Goal: Task Accomplishment & Management: Manage account settings

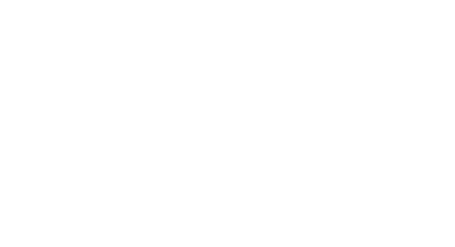
click at [152, 2] on html at bounding box center [227, 1] width 455 height 2
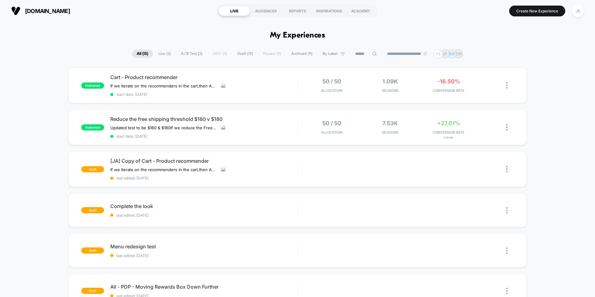
click at [140, 116] on span "Reduce the free shipping threshold $160 v $180" at bounding box center [203, 119] width 187 height 6
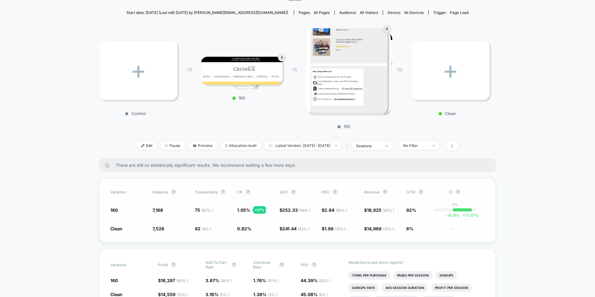
scroll to position [75, 0]
click at [494, 28] on div "< Back to all live experiences Reduce the free shipping threshold $160 v $180 L…" at bounding box center [297, 58] width 397 height 202
click at [422, 24] on div "+ Control VS 4 160 VS 4 150 VS + Clean" at bounding box center [294, 77] width 397 height 111
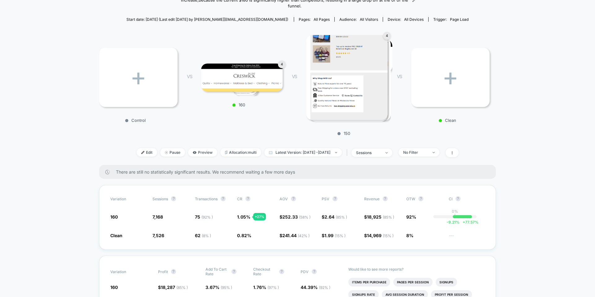
scroll to position [58, 0]
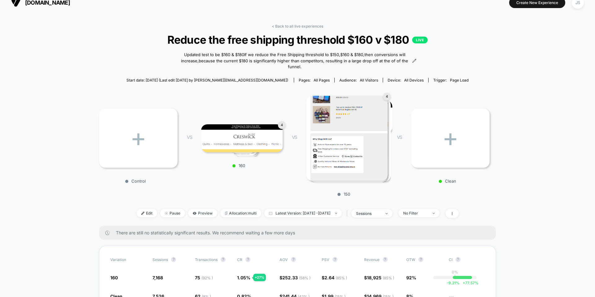
scroll to position [0, 0]
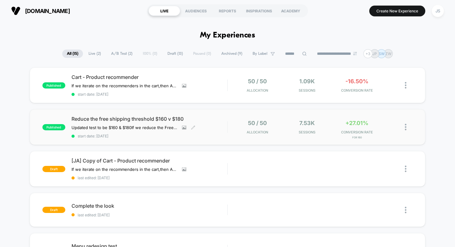
click at [112, 117] on span "Reduce the free shipping threshold $160 v $180" at bounding box center [150, 119] width 156 height 6
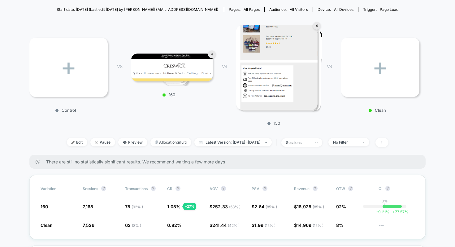
scroll to position [70, 0]
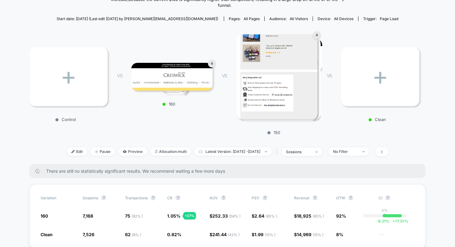
click at [163, 141] on div "< Back to all live experiences Reduce the free shipping threshold $160 v $180 L…" at bounding box center [227, 64] width 397 height 202
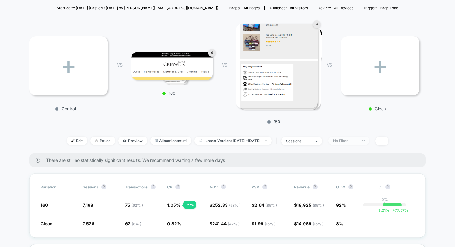
click at [348, 141] on div "No Filter" at bounding box center [345, 140] width 25 height 5
click at [255, 140] on span "Latest Version: [DATE] - [DATE]" at bounding box center [233, 141] width 77 height 8
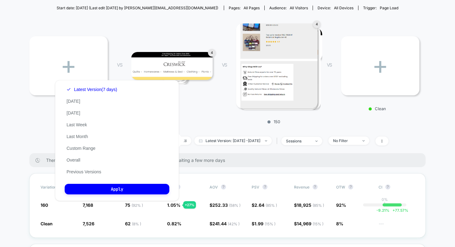
click at [287, 132] on div "< Back to all live experiences Reduce the free shipping threshold $160 v $180 L…" at bounding box center [227, 53] width 397 height 202
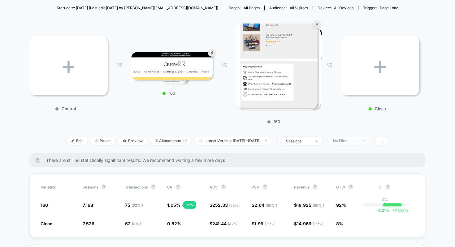
click at [349, 141] on div "No Filter" at bounding box center [345, 140] width 25 height 5
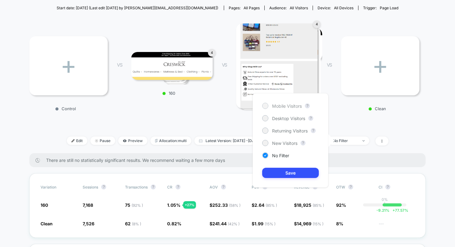
click at [290, 106] on span "Mobile Visitors" at bounding box center [287, 105] width 30 height 5
click at [283, 171] on button "Save" at bounding box center [290, 173] width 57 height 10
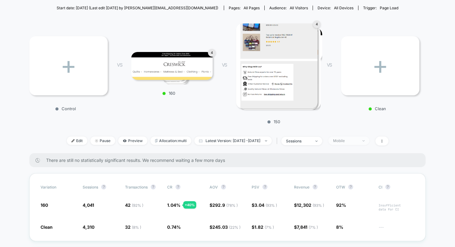
click at [358, 141] on div "Mobile" at bounding box center [345, 140] width 25 height 5
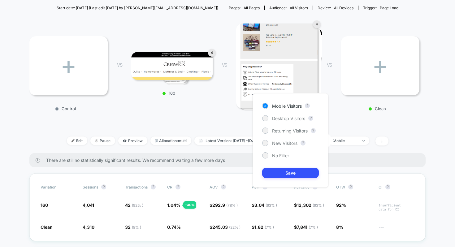
click at [299, 124] on div "Mobile Visitors ? Desktop Visitors ? Returning Visitors ? New Visitors ? No Fil…" at bounding box center [291, 140] width 76 height 94
click at [299, 123] on div "Mobile Visitors ? Desktop Visitors ? Returning Visitors ? New Visitors ? No Fil…" at bounding box center [291, 140] width 76 height 94
click at [298, 120] on span "Desktop Visitors" at bounding box center [288, 118] width 33 height 5
click at [285, 173] on button "Save" at bounding box center [290, 173] width 57 height 10
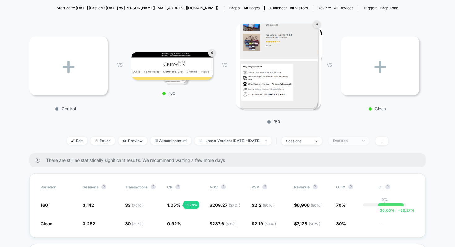
click at [354, 142] on div "Desktop" at bounding box center [345, 140] width 25 height 5
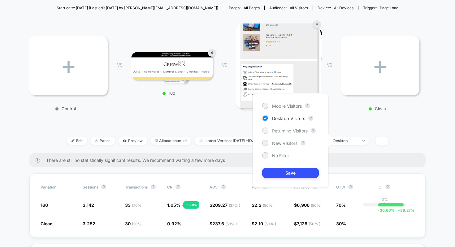
click at [288, 130] on span "Returning Visitors" at bounding box center [290, 130] width 36 height 5
click at [278, 170] on button "Save" at bounding box center [290, 173] width 57 height 10
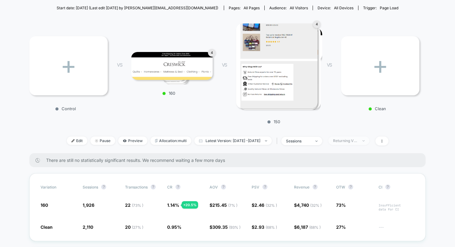
click at [349, 144] on span "Returning Visitors" at bounding box center [349, 141] width 41 height 8
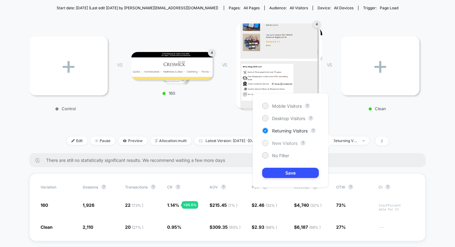
click at [292, 143] on span "New Visitors" at bounding box center [284, 143] width 25 height 5
click at [294, 170] on button "Save" at bounding box center [290, 173] width 57 height 10
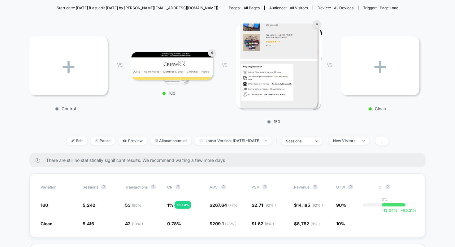
click at [417, 126] on div "+ Control VS 4 160 VS 4 150 VS + Clean" at bounding box center [224, 71] width 397 height 111
click at [358, 139] on div "New Visitors" at bounding box center [345, 140] width 25 height 5
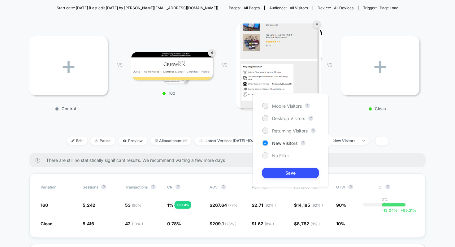
click at [282, 154] on span "No Filter" at bounding box center [280, 155] width 17 height 5
click at [288, 171] on button "Save" at bounding box center [290, 173] width 57 height 10
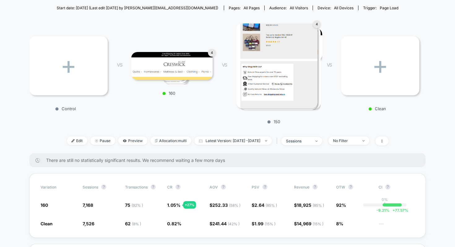
click at [420, 121] on div "+ Control VS 4 160 VS 4 150 VS + Clean" at bounding box center [224, 71] width 397 height 111
click at [357, 143] on span "No Filter" at bounding box center [349, 141] width 41 height 8
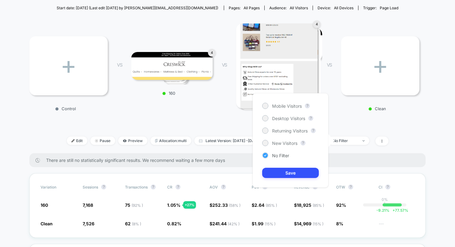
click at [270, 156] on div "No Filter" at bounding box center [275, 155] width 27 height 6
click at [278, 168] on button "Save" at bounding box center [290, 173] width 57 height 10
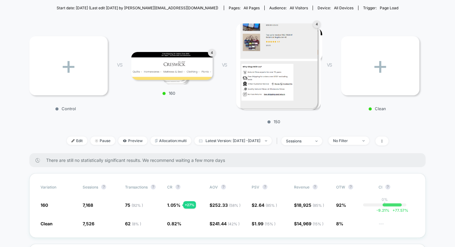
click at [249, 129] on div "< Back to all live experiences Reduce the free shipping threshold $160 v $180 L…" at bounding box center [227, 53] width 397 height 202
click at [249, 138] on span "Latest Version: [DATE] - [DATE]" at bounding box center [233, 141] width 77 height 8
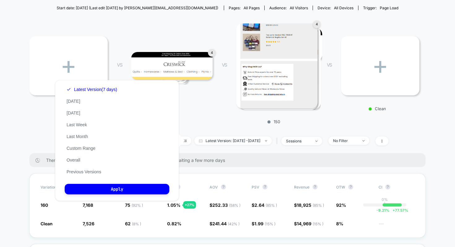
click at [233, 127] on div "< Back to all live experiences Reduce the free shipping threshold $160 v $180 L…" at bounding box center [227, 53] width 397 height 202
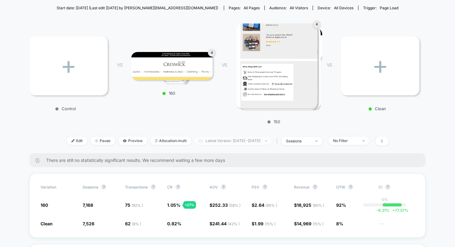
click at [233, 138] on span "Latest Version: [DATE] - [DATE]" at bounding box center [233, 141] width 77 height 8
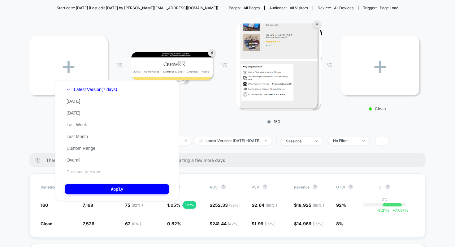
click at [71, 171] on button "Previous Versions" at bounding box center [84, 172] width 38 height 6
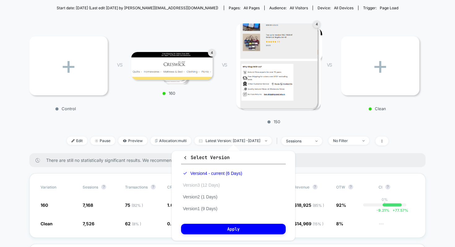
click at [195, 183] on button "Version 3 (12 Days)" at bounding box center [201, 185] width 41 height 6
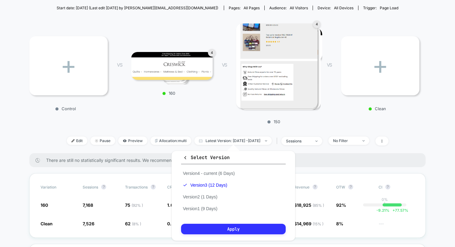
click at [204, 231] on button "Apply" at bounding box center [233, 229] width 105 height 11
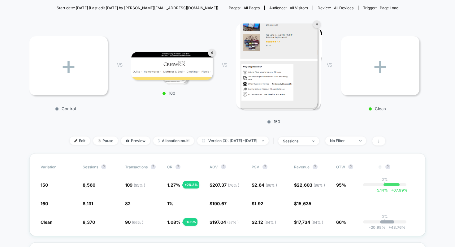
click at [207, 112] on div "+ Control VS 4 160 VS 4 150 VS + Clean" at bounding box center [224, 71] width 397 height 111
click at [207, 113] on div "+ Control VS 4 160 VS 4 150 VS + Clean" at bounding box center [224, 71] width 397 height 111
click at [209, 141] on span "Version (3): [DATE] - [DATE]" at bounding box center [233, 141] width 72 height 8
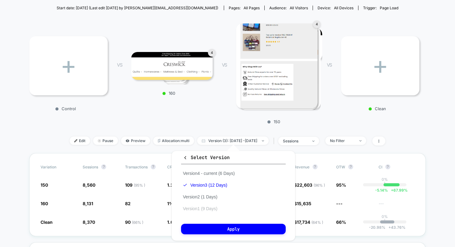
click at [198, 211] on button "Version 1 (9 Days)" at bounding box center [200, 209] width 38 height 6
click at [204, 236] on div "Select Version Version 4 - current (6 Days) Version 3 (12 Days) Version 2 (1 Da…" at bounding box center [234, 196] width 124 height 90
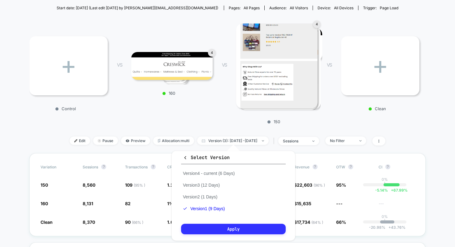
click at [204, 231] on button "Apply" at bounding box center [233, 229] width 105 height 11
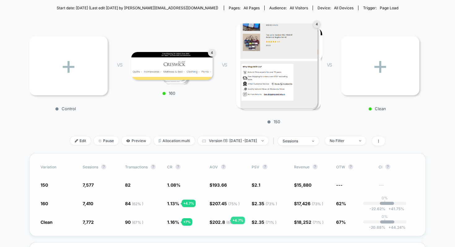
click at [226, 218] on div "Variation Sessions ? Transactions ? CR ? AOV ? PSV ? Revenue ? OTW ? CI ? 150 7…" at bounding box center [227, 194] width 397 height 83
click at [237, 138] on span "Version (1): [DATE] - [DATE]" at bounding box center [233, 141] width 71 height 8
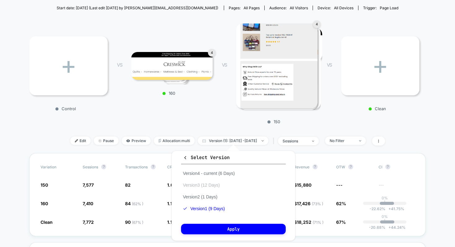
click at [203, 188] on button "Version 3 (12 Days)" at bounding box center [201, 185] width 41 height 6
click at [209, 223] on div "Select Version Version 4 - current (6 Days) Version 3 (12 Days) Version 2 (1 Da…" at bounding box center [234, 196] width 124 height 90
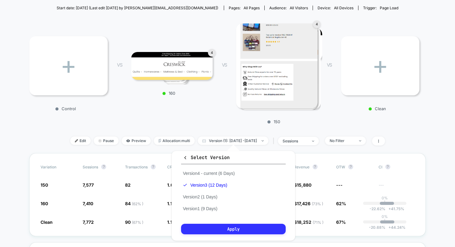
click at [210, 228] on button "Apply" at bounding box center [233, 229] width 105 height 11
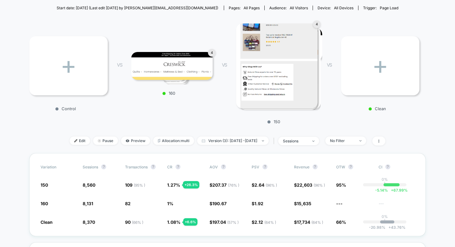
click at [163, 118] on div "+ Control VS 4 160 VS 4 150 VS + Clean" at bounding box center [224, 71] width 397 height 111
click at [189, 104] on div "+ Control VS 4 160 VS 4 150 VS + Clean" at bounding box center [224, 71] width 397 height 111
click at [212, 115] on div "+ Control VS 4 160 VS 4 150 VS + Clean" at bounding box center [224, 71] width 397 height 111
drag, startPoint x: 248, startPoint y: 114, endPoint x: 286, endPoint y: 121, distance: 38.7
click at [286, 121] on div "4 150" at bounding box center [276, 72] width 81 height 105
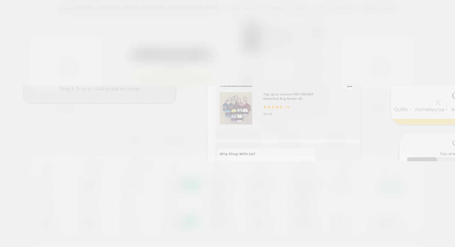
click at [286, 121] on div "Control Preview on site VS 150 Preview on site VS 160 Preview on site VS Clean …" at bounding box center [227, 123] width 455 height 247
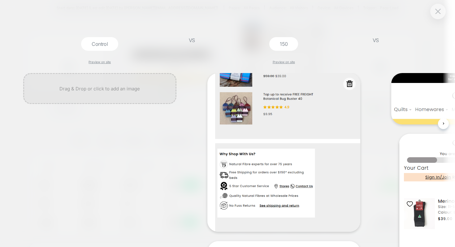
scroll to position [0, 1]
click at [441, 16] on button at bounding box center [438, 16] width 9 height 9
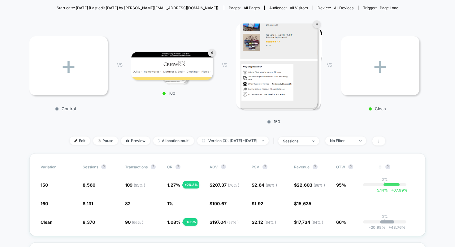
drag, startPoint x: 288, startPoint y: 126, endPoint x: 262, endPoint y: 124, distance: 26.1
click at [262, 124] on div "+ Control VS 4 160 VS 4 150 VS + Clean" at bounding box center [224, 71] width 397 height 111
drag, startPoint x: 282, startPoint y: 124, endPoint x: 271, endPoint y: 122, distance: 11.4
click at [271, 122] on div "+ Control VS 4 160 VS 4 150 VS + Clean" at bounding box center [224, 71] width 397 height 111
click at [271, 122] on p "150" at bounding box center [273, 121] width 81 height 5
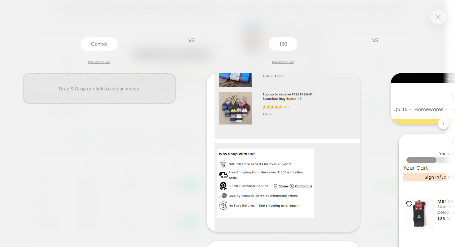
click at [434, 19] on button at bounding box center [438, 16] width 9 height 9
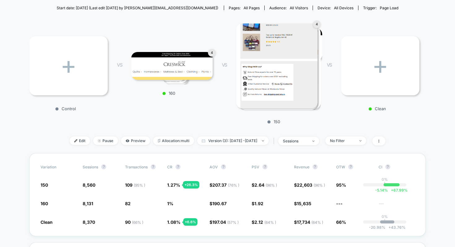
click at [358, 120] on div "+ Control VS 4 160 VS 4 150 VS + Clean" at bounding box center [224, 71] width 397 height 111
click at [263, 139] on span "Version (3): [DATE] - [DATE]" at bounding box center [233, 141] width 72 height 8
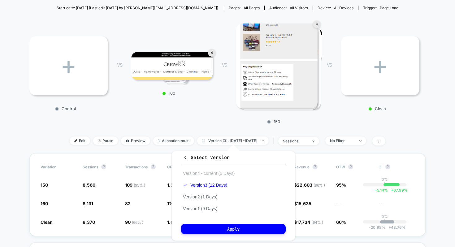
click at [204, 174] on button "Version 4 - current (6 Days)" at bounding box center [208, 174] width 55 height 6
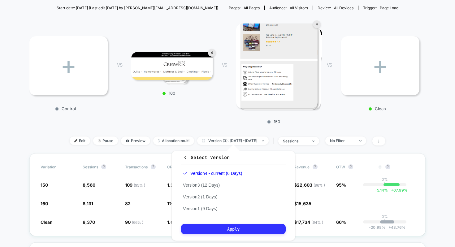
click at [238, 228] on button "Apply" at bounding box center [233, 229] width 105 height 11
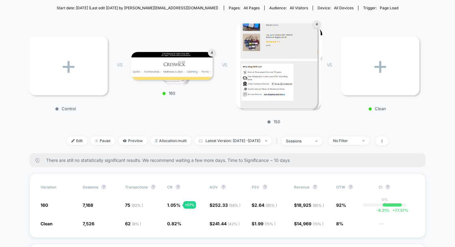
click at [198, 126] on div "+ Control VS 4 160 VS 4 150 VS + Clean" at bounding box center [224, 71] width 397 height 111
click at [205, 141] on span "Latest Version: [DATE] - [DATE]" at bounding box center [233, 141] width 77 height 8
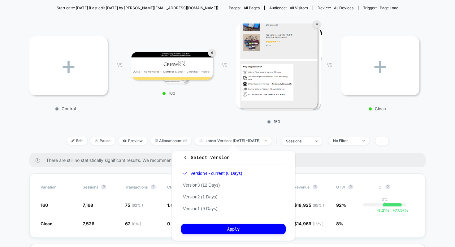
click at [220, 126] on div "+ Control VS 4 160 VS 4 150 VS + Clean" at bounding box center [224, 71] width 397 height 111
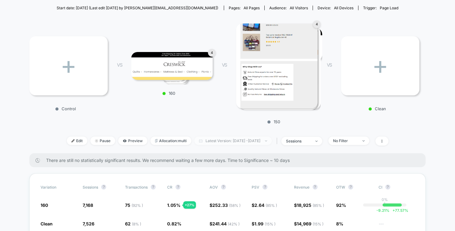
click at [217, 141] on span "Latest Version: [DATE] - [DATE]" at bounding box center [233, 141] width 77 height 8
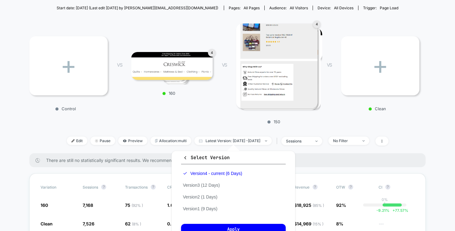
click at [212, 115] on div "+ Control VS 4 160 VS 4 150 VS + Clean" at bounding box center [224, 71] width 397 height 111
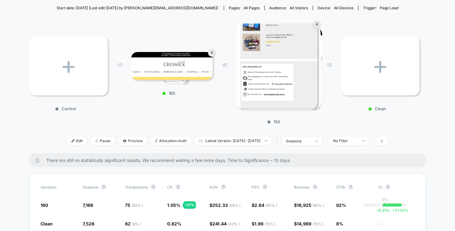
click at [228, 132] on div "< Back to all live experiences Reduce the free shipping threshold $160 v $180 L…" at bounding box center [227, 53] width 397 height 202
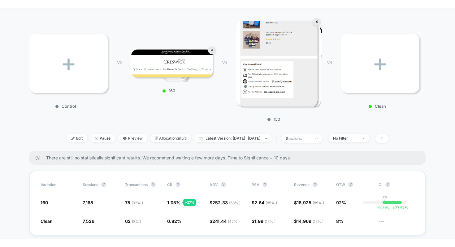
scroll to position [93, 0]
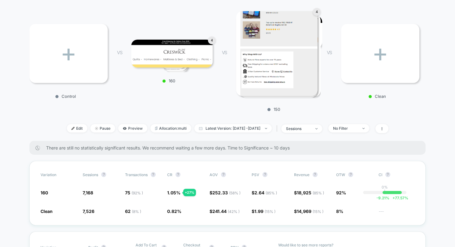
click at [228, 124] on div "< Back to all live experiences Reduce the free shipping threshold $160 v $180 L…" at bounding box center [227, 40] width 397 height 202
click at [227, 124] on span "Latest Version: [DATE] - [DATE]" at bounding box center [233, 128] width 77 height 8
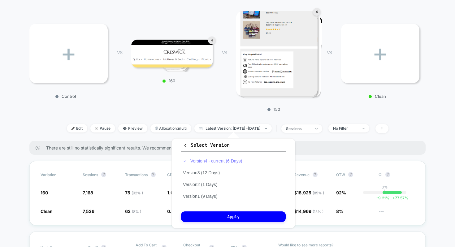
click at [217, 160] on button "Version 4 - current (6 Days)" at bounding box center [212, 161] width 63 height 6
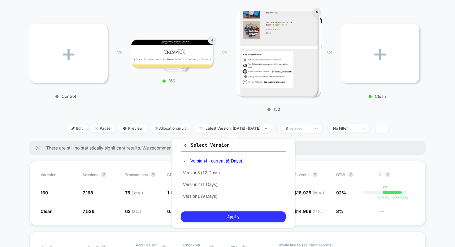
click at [213, 213] on button "Apply" at bounding box center [233, 217] width 105 height 11
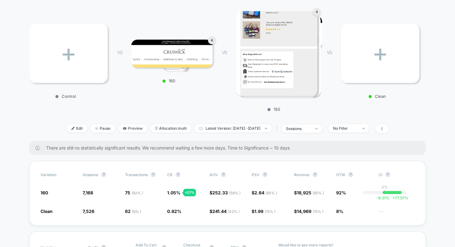
click at [222, 107] on div "VS 4 150" at bounding box center [265, 59] width 105 height 105
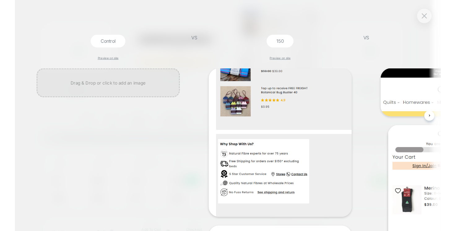
scroll to position [0, 1]
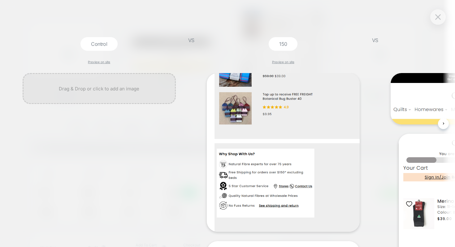
click at [439, 22] on div at bounding box center [438, 16] width 15 height 15
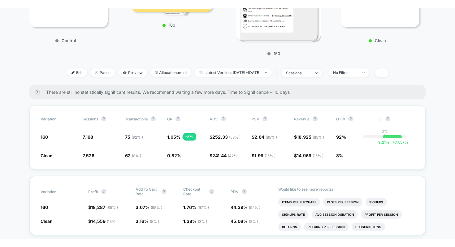
scroll to position [156, 0]
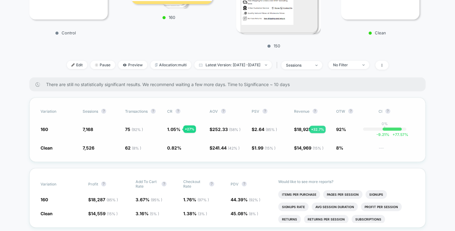
click at [302, 130] on span "18,925 ( 85 % )" at bounding box center [310, 129] width 27 height 5
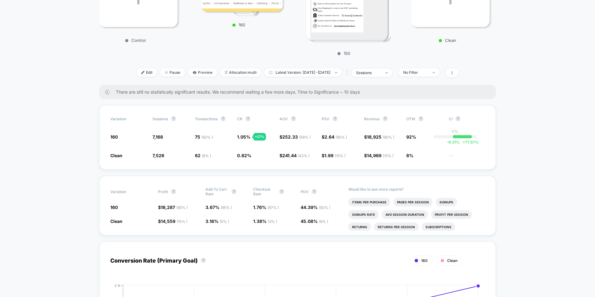
scroll to position [149, 0]
click at [138, 72] on span "Edit" at bounding box center [147, 72] width 20 height 8
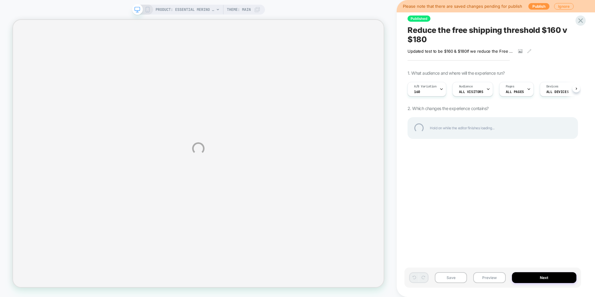
click at [473, 224] on div "PRODUCT: Essential Merino Wool Stitch Blanket PRODUCT: Essential Merino Wool St…" at bounding box center [297, 148] width 595 height 297
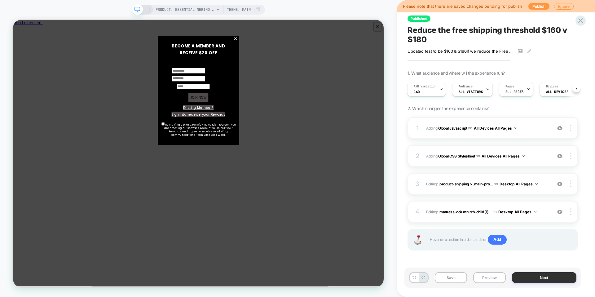
click at [528, 279] on button "Next" at bounding box center [544, 277] width 65 height 11
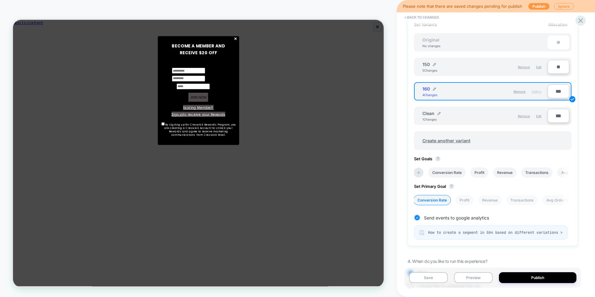
scroll to position [226, 0]
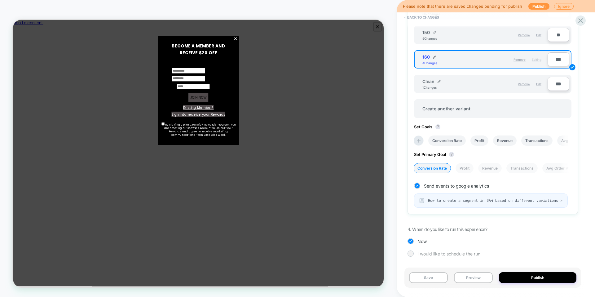
click at [436, 252] on span "I would like to schedule the run" at bounding box center [448, 253] width 63 height 5
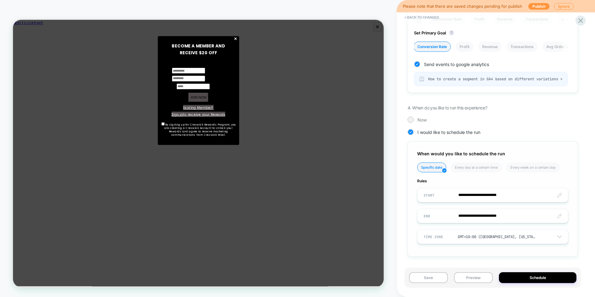
scroll to position [347, 0]
click at [559, 197] on input "**********" at bounding box center [492, 195] width 151 height 15
click at [575, 169] on div "**********" at bounding box center [492, 198] width 170 height 115
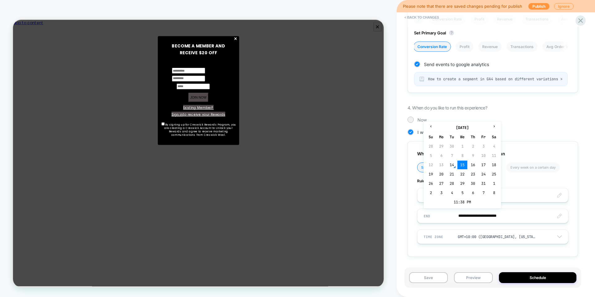
click at [559, 214] on input "**********" at bounding box center [492, 216] width 151 height 15
click at [480, 164] on td "17" at bounding box center [483, 164] width 10 height 9
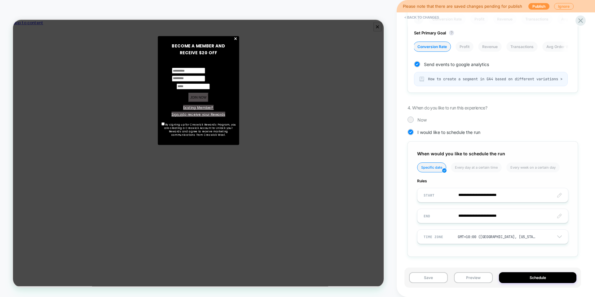
click at [503, 214] on input "**********" at bounding box center [492, 216] width 151 height 15
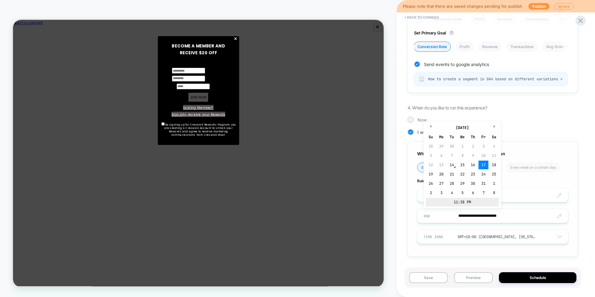
click at [476, 204] on td "11:38 PM" at bounding box center [462, 202] width 73 height 9
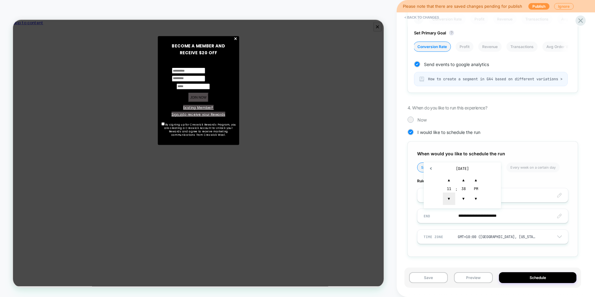
click at [450, 198] on span "▼" at bounding box center [449, 198] width 12 height 12
click at [310, 46] on span "×" at bounding box center [309, 45] width 5 height 14
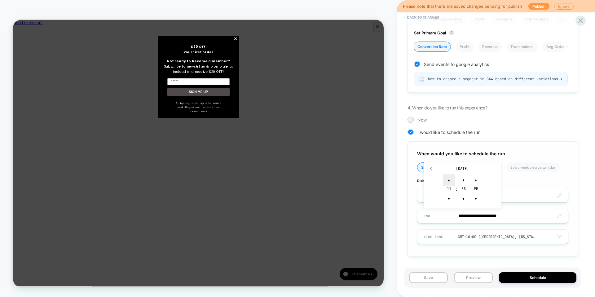
click at [452, 182] on span "▲" at bounding box center [449, 180] width 12 height 12
click at [463, 188] on div "38" at bounding box center [463, 189] width 12 height 6
click at [464, 196] on span "▼" at bounding box center [463, 198] width 12 height 12
click at [463, 195] on span "▼" at bounding box center [463, 198] width 12 height 12
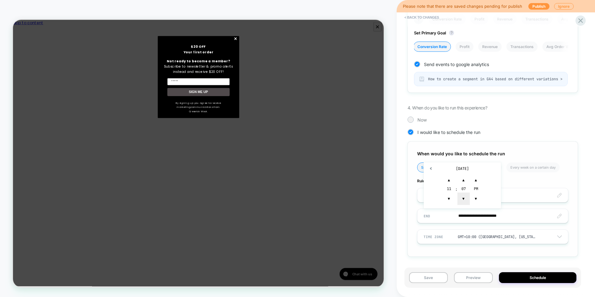
click at [463, 195] on span "▼" at bounding box center [463, 198] width 12 height 12
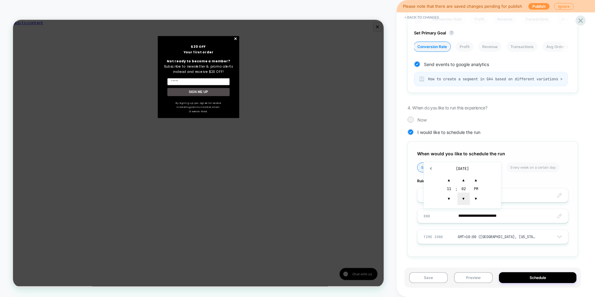
click at [463, 195] on span "▼" at bounding box center [463, 198] width 12 height 12
click at [463, 199] on span "▼" at bounding box center [463, 198] width 12 height 12
type input "**********"
click at [578, 200] on div "Review " Reduce the free shipping threshold $160 v $180 " before publish Update…" at bounding box center [492, 148] width 177 height 284
click at [428, 18] on button "< Back to changes" at bounding box center [421, 17] width 41 height 10
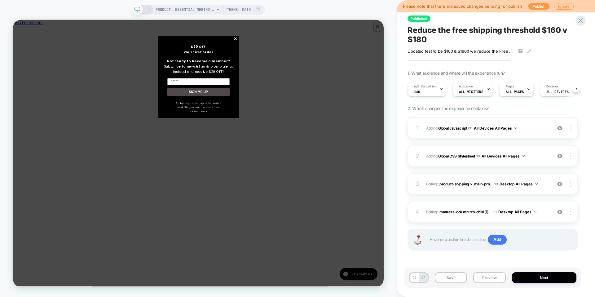
scroll to position [0, 0]
click at [580, 26] on div at bounding box center [580, 20] width 13 height 13
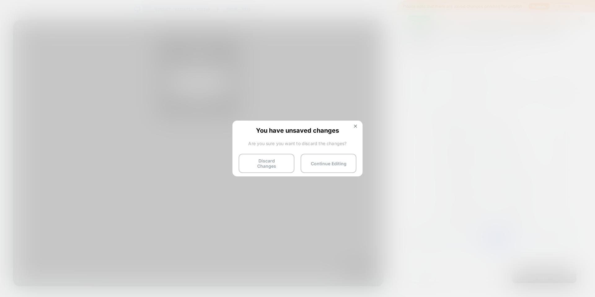
click at [263, 163] on button "Discard Changes" at bounding box center [267, 163] width 56 height 19
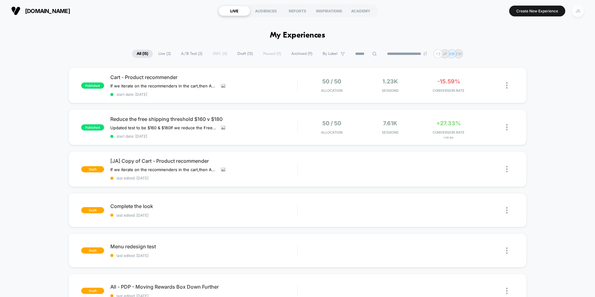
click at [575, 16] on div "JS" at bounding box center [578, 11] width 12 height 12
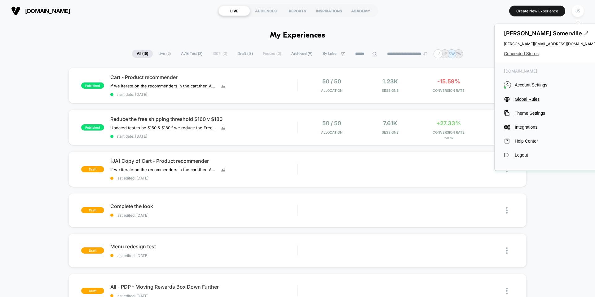
click at [527, 55] on span "Connected Stores" at bounding box center [550, 53] width 93 height 5
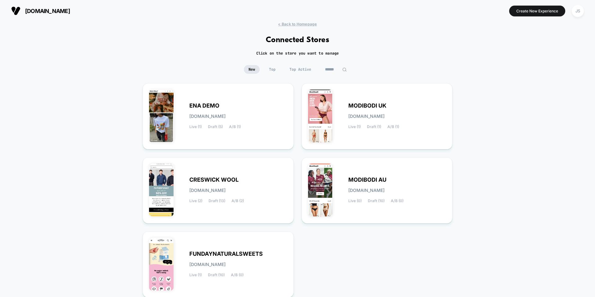
click at [99, 101] on div "< Back to Homepage Connected Stores Click on the store you want to manage New T…" at bounding box center [297, 182] width 595 height 320
click at [354, 171] on div "MODIBODI AU [DOMAIN_NAME] Live (0) Draft (10) A/B (0)" at bounding box center [377, 190] width 138 height 53
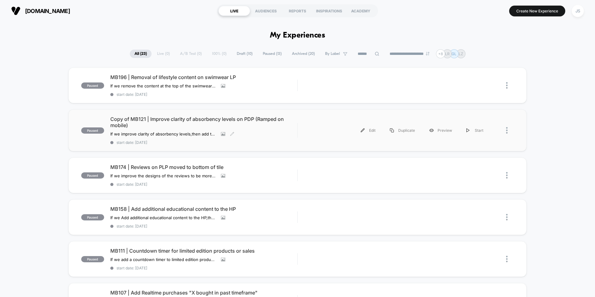
scroll to position [1, 0]
click at [248, 51] on span "Draft ( 10 )" at bounding box center [244, 53] width 25 height 8
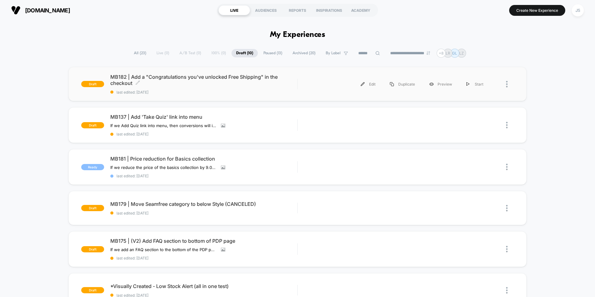
click at [209, 80] on span "MB182 | Add a "Congratulations you've unlocked Free Shipping" in the checkout C…" at bounding box center [203, 80] width 187 height 12
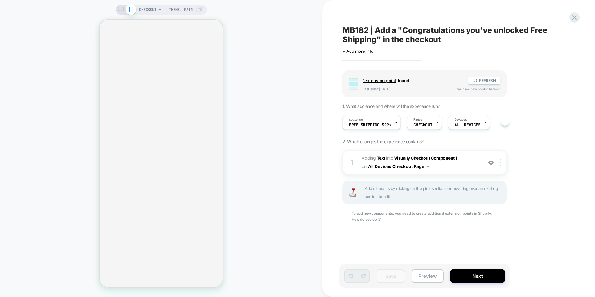
scroll to position [0, 0]
select select "***"
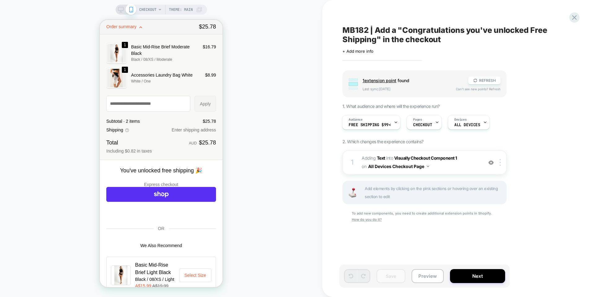
scroll to position [0, 0]
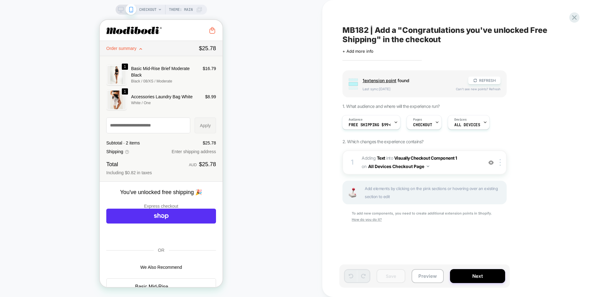
click at [144, 50] on span "Order summary" at bounding box center [151, 48] width 90 height 5
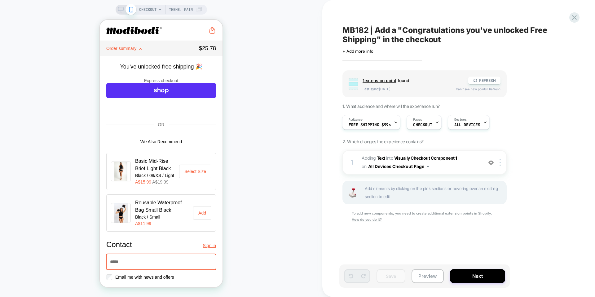
click at [263, 89] on div "CHECKOUT Theme: MAIN" at bounding box center [161, 148] width 322 height 284
click at [572, 18] on icon at bounding box center [574, 17] width 8 height 8
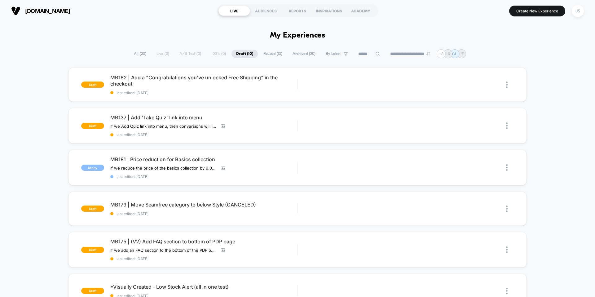
click at [260, 53] on span "Paused ( 13 )" at bounding box center [273, 54] width 28 height 8
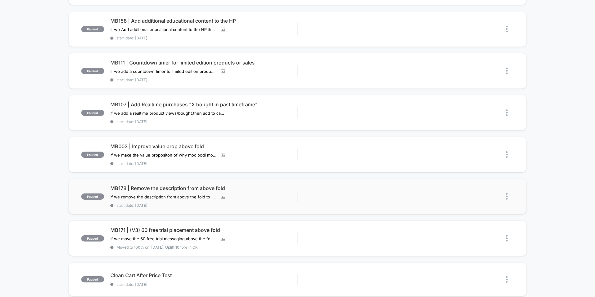
scroll to position [187, 0]
click at [163, 189] on span "MB178 | Remove the description from above fold" at bounding box center [203, 189] width 187 height 6
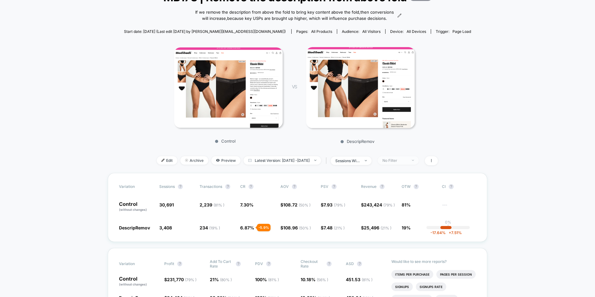
scroll to position [50, 0]
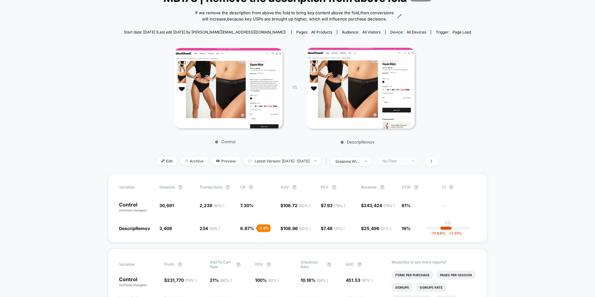
click at [393, 165] on span "No Filter" at bounding box center [398, 161] width 41 height 8
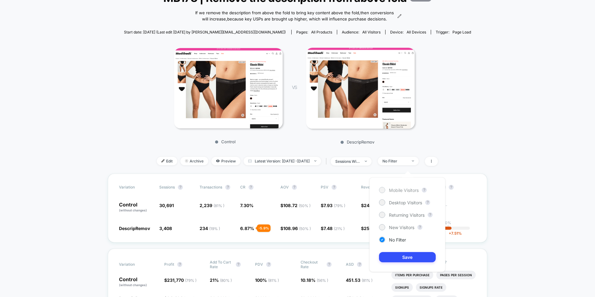
click at [398, 191] on span "Mobile Visitors" at bounding box center [404, 189] width 30 height 5
click at [394, 261] on button "Save" at bounding box center [407, 257] width 57 height 10
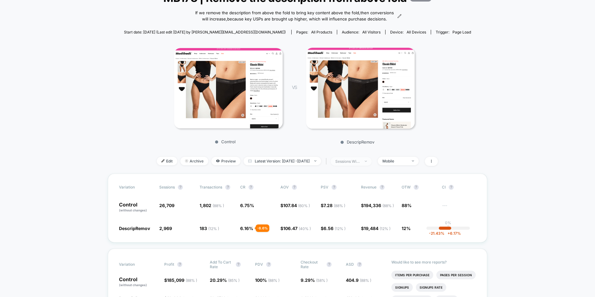
click at [360, 164] on div "sessions with impression" at bounding box center [347, 161] width 25 height 5
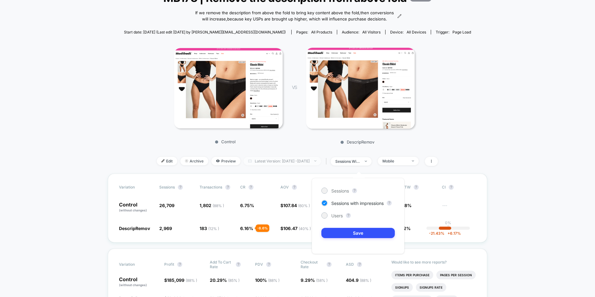
click at [298, 165] on span "Latest Version: [DATE] - [DATE]" at bounding box center [282, 161] width 77 height 8
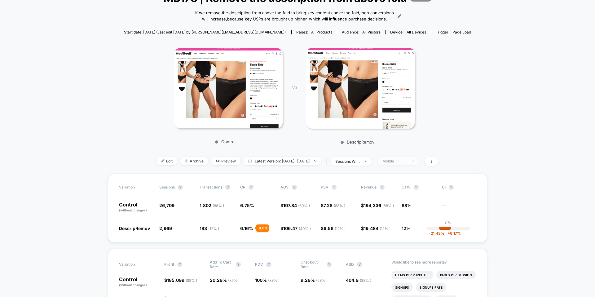
click at [415, 165] on span "Mobile" at bounding box center [398, 161] width 41 height 8
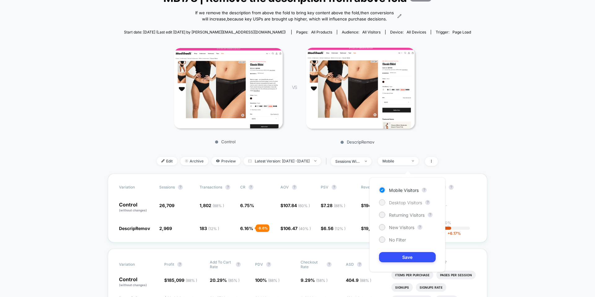
click at [411, 204] on span "Desktop Visitors" at bounding box center [405, 202] width 33 height 5
click at [406, 255] on button "Save" at bounding box center [407, 257] width 57 height 10
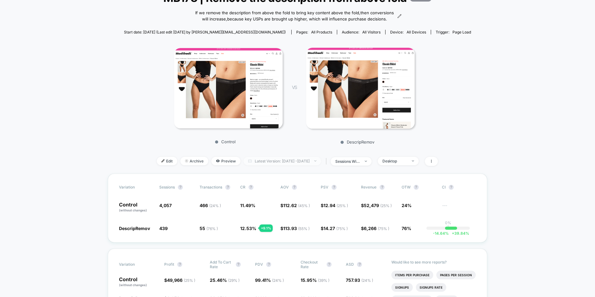
click at [308, 165] on span "Latest Version: [DATE] - [DATE]" at bounding box center [282, 161] width 77 height 8
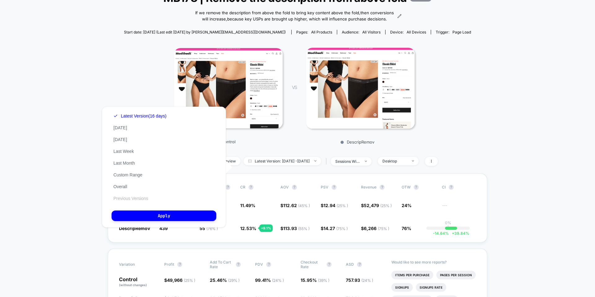
click at [140, 196] on button "Previous Versions" at bounding box center [131, 198] width 38 height 6
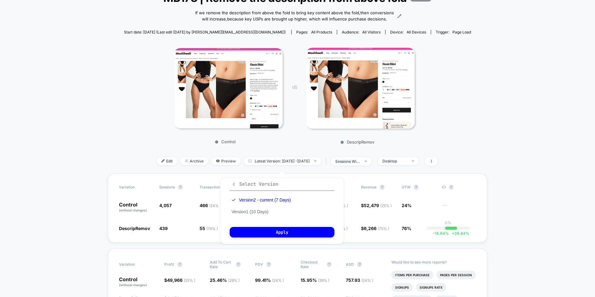
click at [232, 185] on icon "button" at bounding box center [233, 184] width 5 height 5
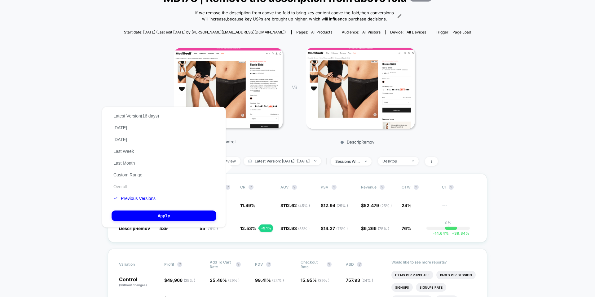
click at [119, 189] on button "Overall" at bounding box center [120, 187] width 17 height 6
click at [135, 213] on button "Apply" at bounding box center [164, 215] width 105 height 11
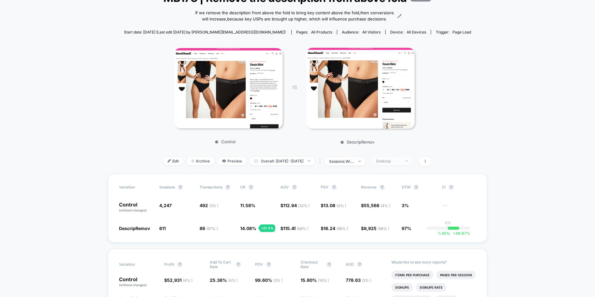
click at [401, 163] on div "Desktop" at bounding box center [388, 161] width 25 height 5
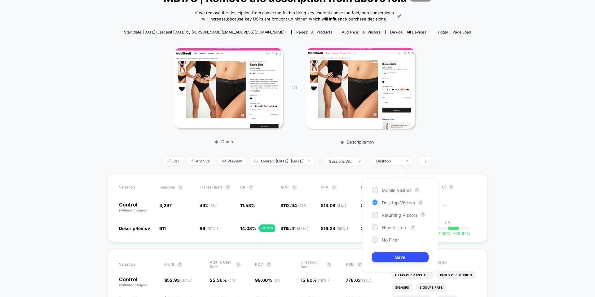
click at [394, 201] on span "Desktop Visitors" at bounding box center [398, 202] width 33 height 5
click at [397, 257] on button "Save" at bounding box center [400, 257] width 57 height 10
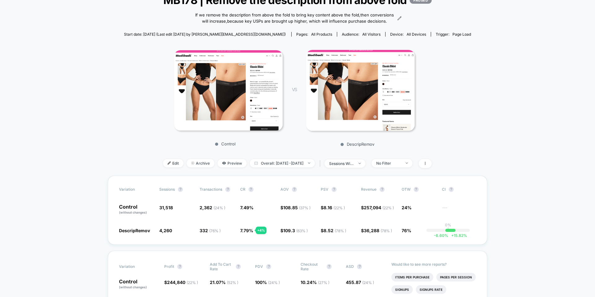
scroll to position [38, 0]
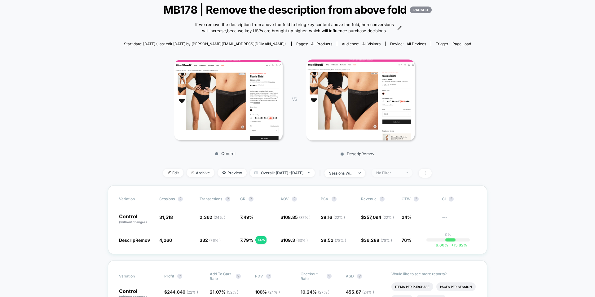
click at [394, 175] on div "No Filter" at bounding box center [388, 172] width 25 height 5
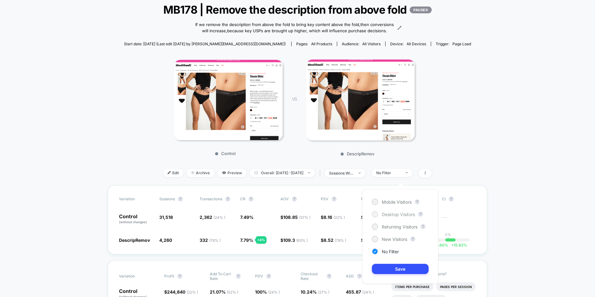
click at [391, 216] on span "Desktop Visitors" at bounding box center [398, 214] width 33 height 5
click at [389, 267] on button "Save" at bounding box center [400, 269] width 57 height 10
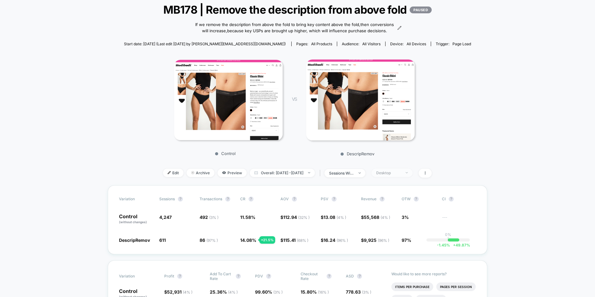
click at [399, 175] on div "Desktop" at bounding box center [388, 172] width 25 height 5
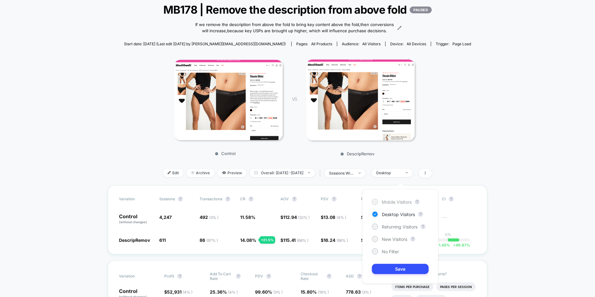
drag, startPoint x: 395, startPoint y: 198, endPoint x: 394, endPoint y: 203, distance: 4.7
click at [395, 199] on div "Mobile Visitors" at bounding box center [392, 202] width 40 height 6
click at [397, 267] on button "Save" at bounding box center [400, 269] width 57 height 10
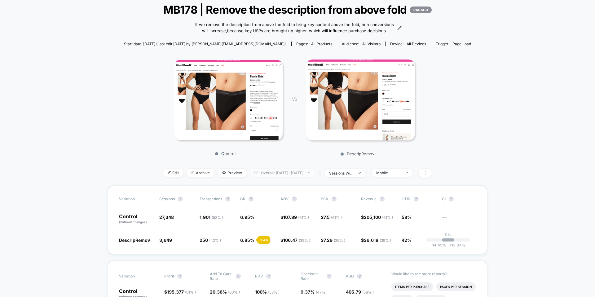
click at [287, 177] on span "Overall: [DATE] - [DATE]" at bounding box center [282, 173] width 65 height 8
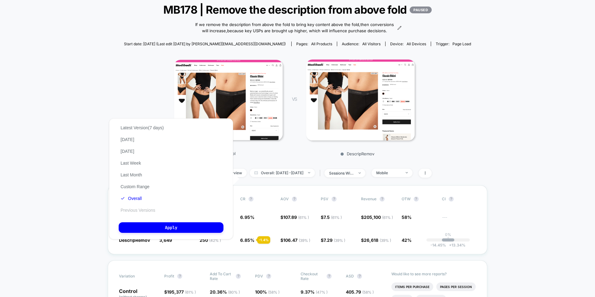
click at [144, 208] on button "Previous Versions" at bounding box center [138, 210] width 38 height 6
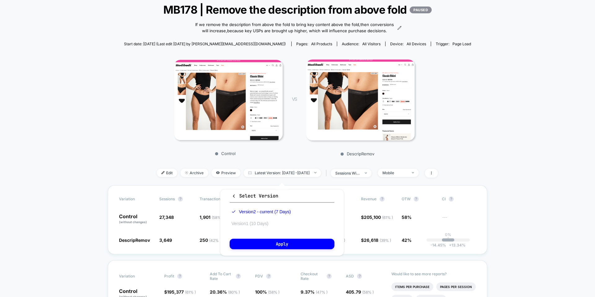
click at [247, 222] on button "Version 1 (10 Days)" at bounding box center [250, 224] width 41 height 6
click at [259, 243] on button "Apply" at bounding box center [282, 244] width 105 height 11
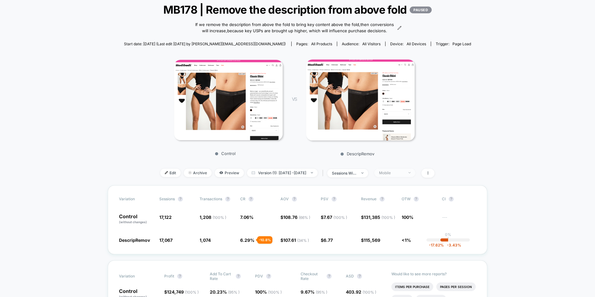
click at [396, 175] on div "Mobile" at bounding box center [391, 172] width 25 height 5
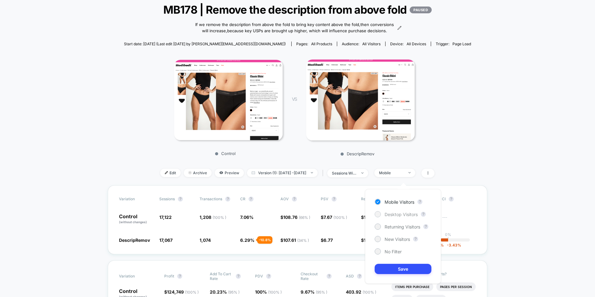
click at [391, 213] on span "Desktop Visitors" at bounding box center [400, 214] width 33 height 5
click at [388, 264] on button "Save" at bounding box center [403, 269] width 57 height 10
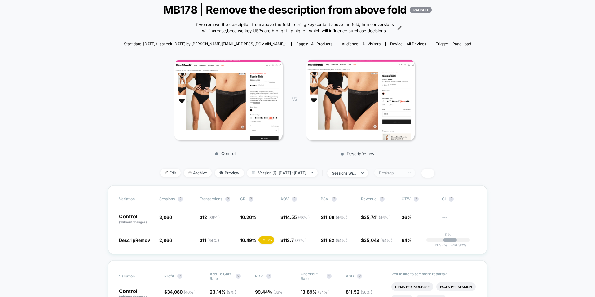
click at [403, 175] on div "Desktop" at bounding box center [391, 172] width 25 height 5
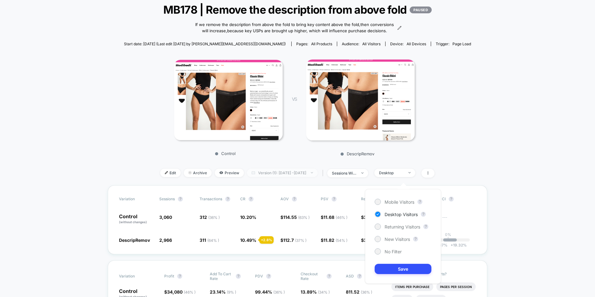
click at [318, 177] on span "Version (1): [DATE] - [DATE]" at bounding box center [282, 173] width 71 height 8
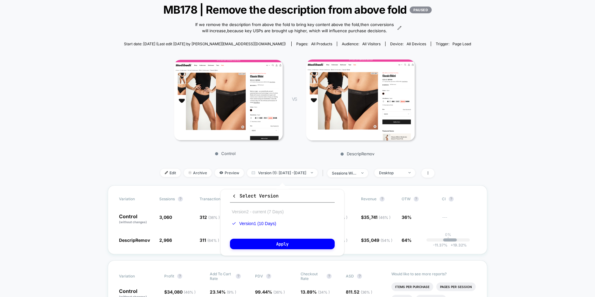
click at [274, 213] on button "Version 2 - current (7 Days)" at bounding box center [257, 212] width 55 height 6
click at [271, 241] on button "Apply" at bounding box center [282, 244] width 105 height 11
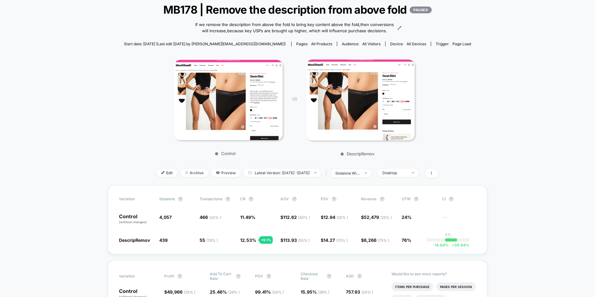
click at [409, 185] on div "< Back to all live experiences MB178 | Remove the description from above fold P…" at bounding box center [297, 89] width 347 height 191
click at [407, 175] on div "Desktop" at bounding box center [394, 172] width 25 height 5
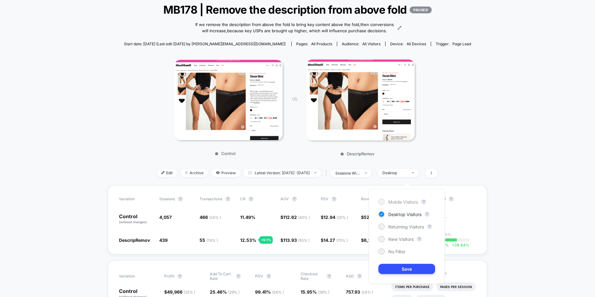
click at [402, 200] on span "Mobile Visitors" at bounding box center [403, 201] width 30 height 5
click at [399, 266] on button "Save" at bounding box center [406, 269] width 57 height 10
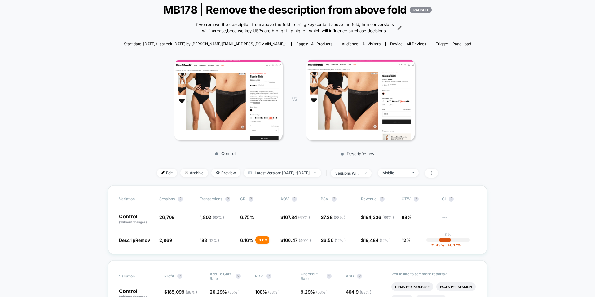
click at [407, 174] on div "< Back to all live experiences MB178 | Remove the description from above fold P…" at bounding box center [297, 89] width 347 height 191
click at [407, 175] on div "Mobile" at bounding box center [394, 172] width 25 height 5
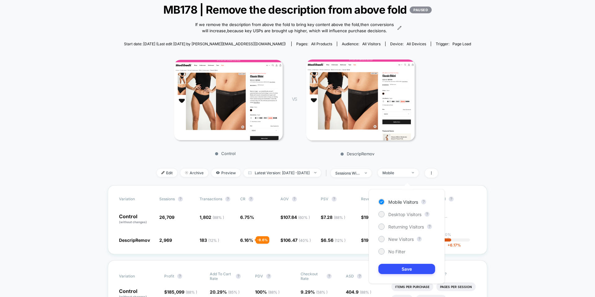
click at [402, 217] on div "Mobile Visitors ? Desktop Visitors ? Returning Visitors ? New Visitors ? No Fil…" at bounding box center [407, 236] width 76 height 94
click at [396, 214] on span "Desktop Visitors" at bounding box center [404, 214] width 33 height 5
click at [394, 266] on button "Save" at bounding box center [406, 269] width 57 height 10
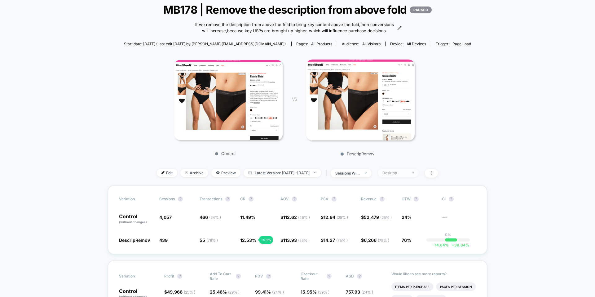
click at [407, 175] on div "Desktop" at bounding box center [394, 172] width 25 height 5
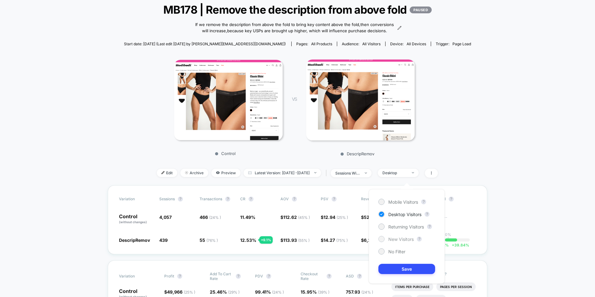
click at [400, 237] on span "New Visitors" at bounding box center [400, 238] width 25 height 5
click at [396, 265] on button "Save" at bounding box center [406, 269] width 57 height 10
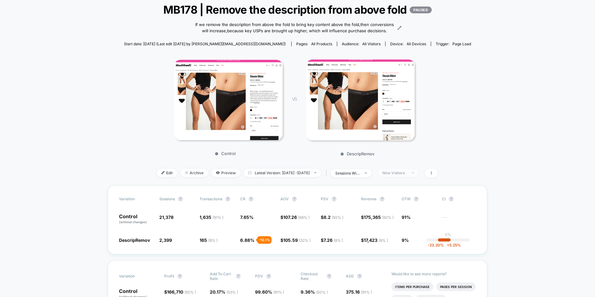
click at [407, 175] on div "New Visitors" at bounding box center [394, 172] width 25 height 5
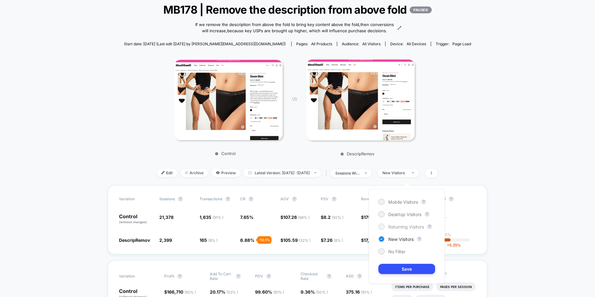
click at [405, 227] on span "Returning Visitors" at bounding box center [406, 226] width 36 height 5
click at [404, 266] on button "Save" at bounding box center [406, 269] width 57 height 10
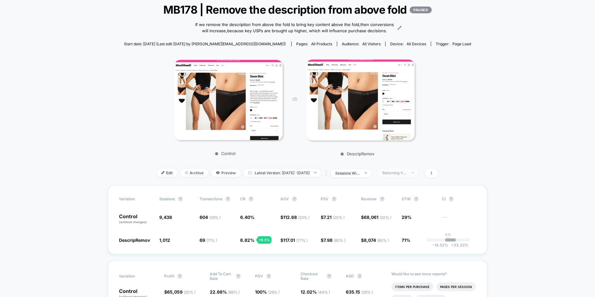
click at [403, 175] on div "Returning Visitors" at bounding box center [394, 172] width 25 height 5
